Goal: Task Accomplishment & Management: Use online tool/utility

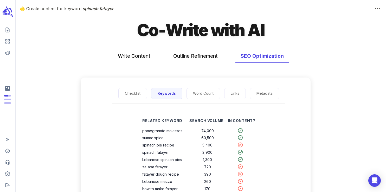
scroll to position [48, 0]
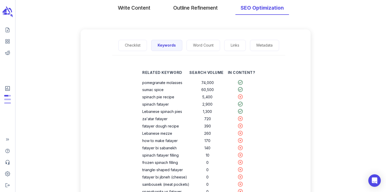
click at [136, 12] on button "Write Content" at bounding box center [134, 8] width 43 height 14
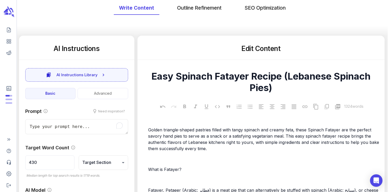
scroll to position [0, 0]
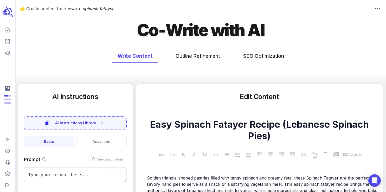
type textarea "x"
click at [6, 30] on icon "Create new content" at bounding box center [7, 29] width 5 height 5
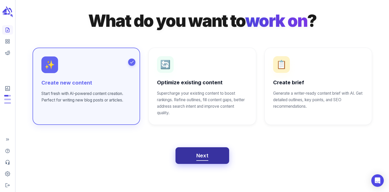
click at [205, 151] on span "Next" at bounding box center [202, 155] width 12 height 9
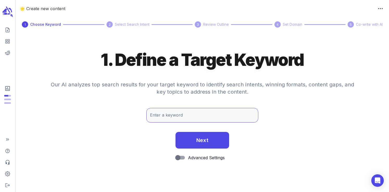
click at [167, 117] on input "Enter a keyword" at bounding box center [202, 115] width 112 height 15
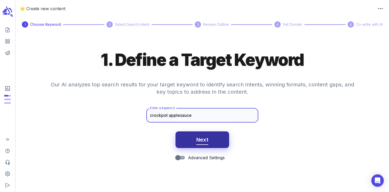
type input "crockpot applesauce"
click at [196, 141] on span "Next" at bounding box center [202, 139] width 12 height 9
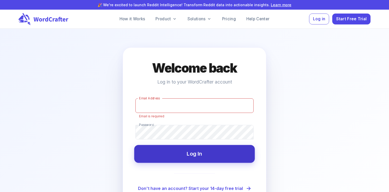
type input "hello@plateddigital.com"
click at [187, 159] on div "Welcome back Log in to your WordCrafter account Email Address hello@plateddigit…" at bounding box center [195, 133] width 144 height 172
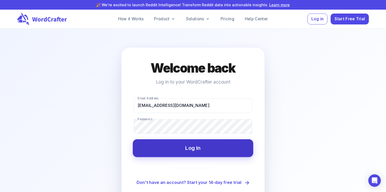
click at [197, 149] on button "Log In" at bounding box center [193, 148] width 120 height 18
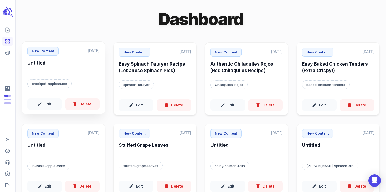
click at [62, 88] on p "crockpot-applesauce" at bounding box center [49, 83] width 44 height 9
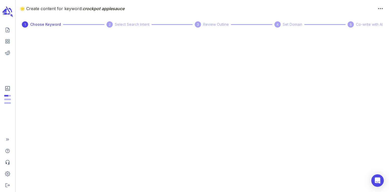
click at [108, 21] on circle at bounding box center [109, 24] width 6 height 6
click at [50, 27] on span "Choose Keyword" at bounding box center [45, 25] width 31 height 6
click at [51, 23] on span "Choose Keyword" at bounding box center [45, 25] width 31 height 6
click at [375, 9] on p "🌟 Create content for keyword: crockpot applesauce" at bounding box center [198, 8] width 356 height 6
click at [379, 10] on icon "button" at bounding box center [380, 8] width 5 height 5
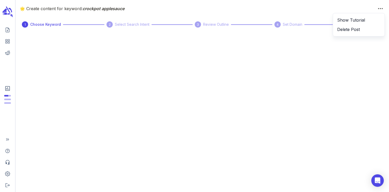
click at [299, 33] on div at bounding box center [194, 96] width 389 height 192
click at [5, 11] on icon "scrollable content" at bounding box center [4, 10] width 5 height 5
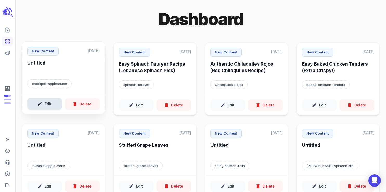
click at [51, 102] on button "Edit" at bounding box center [44, 104] width 35 height 12
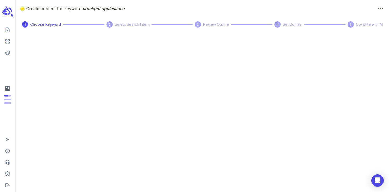
click at [7, 14] on icon "scrollable content" at bounding box center [5, 13] width 4 height 3
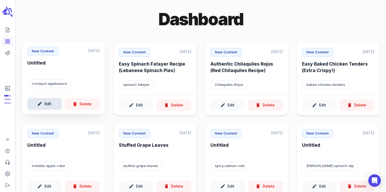
click at [55, 102] on button "Edit" at bounding box center [44, 104] width 35 height 12
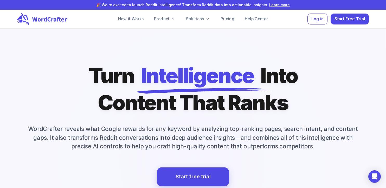
scroll to position [0, 4]
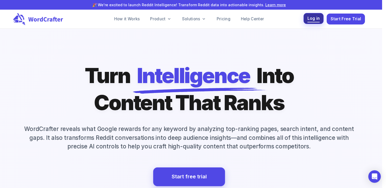
click at [312, 22] on span "Log in" at bounding box center [313, 18] width 12 height 7
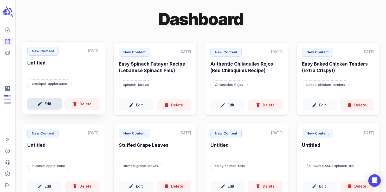
click at [47, 100] on button "Edit" at bounding box center [44, 104] width 35 height 12
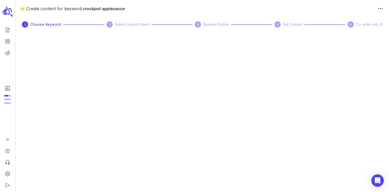
click at [381, 8] on icon "button" at bounding box center [380, 8] width 5 height 5
click at [352, 30] on li "Delete Post" at bounding box center [358, 29] width 51 height 9
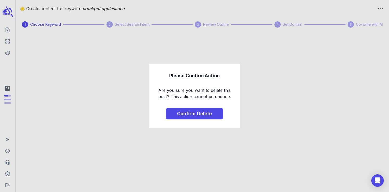
click at [188, 115] on button "Confirm Delete" at bounding box center [194, 113] width 57 height 11
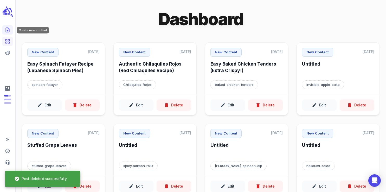
click at [8, 30] on icon "Create new content" at bounding box center [7, 29] width 5 height 5
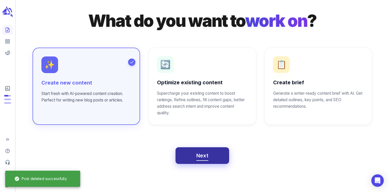
click at [206, 159] on span "Next" at bounding box center [202, 155] width 12 height 9
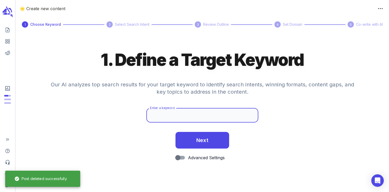
click at [171, 116] on input "Enter a keyword" at bounding box center [202, 115] width 112 height 15
type input "crockpot applesauce"
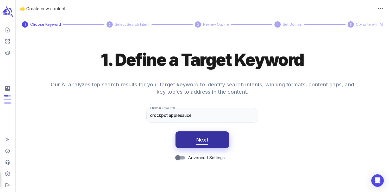
click at [199, 136] on span "Next" at bounding box center [202, 139] width 12 height 9
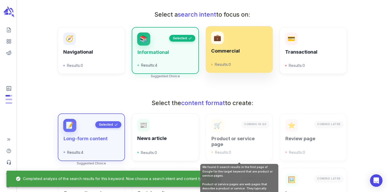
scroll to position [187, 0]
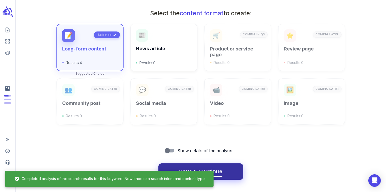
click at [221, 171] on span "Save & Continue" at bounding box center [200, 171] width 43 height 9
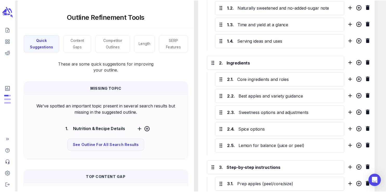
scroll to position [0, 0]
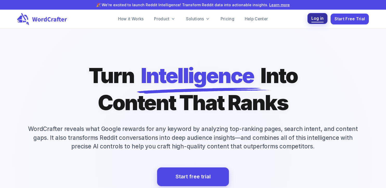
click at [317, 21] on span "Log in" at bounding box center [317, 18] width 12 height 7
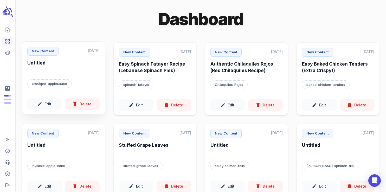
click at [64, 82] on p "crockpot-applesauce" at bounding box center [49, 83] width 44 height 9
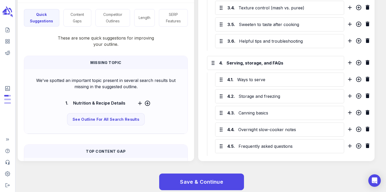
scroll to position [420, 0]
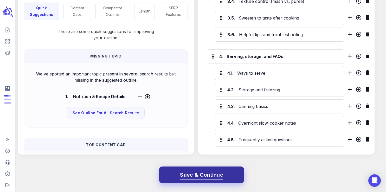
click at [213, 179] on span "Save & Continue" at bounding box center [201, 174] width 43 height 9
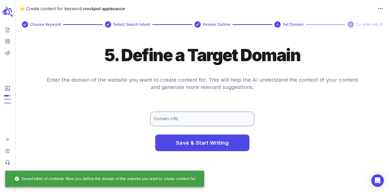
click at [182, 118] on input "Domain URL" at bounding box center [202, 119] width 104 height 15
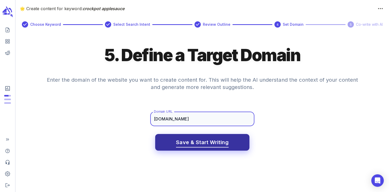
type input "[DOMAIN_NAME]"
click at [193, 148] on button "Save & Start Writing" at bounding box center [202, 142] width 94 height 17
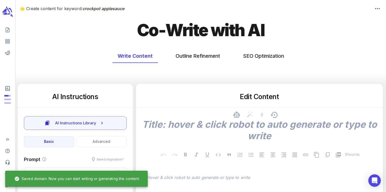
type textarea "x"
click at [248, 59] on button "SEO Optimization" at bounding box center [263, 56] width 51 height 14
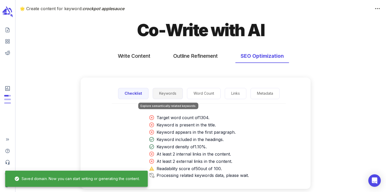
click at [171, 92] on button "Keywords" at bounding box center [168, 93] width 30 height 11
